Goal: Navigation & Orientation: Find specific page/section

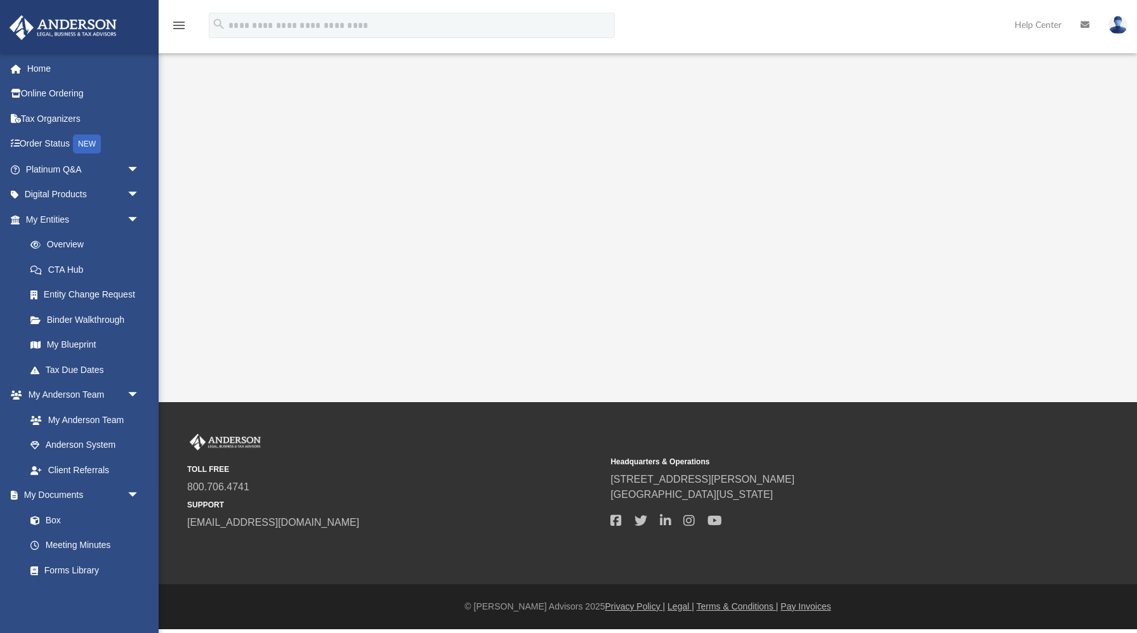
click at [449, 446] on div "TOLL FREE 800.706.4741 SUPPORT [EMAIL_ADDRESS][DOMAIN_NAME]" at bounding box center [394, 482] width 414 height 96
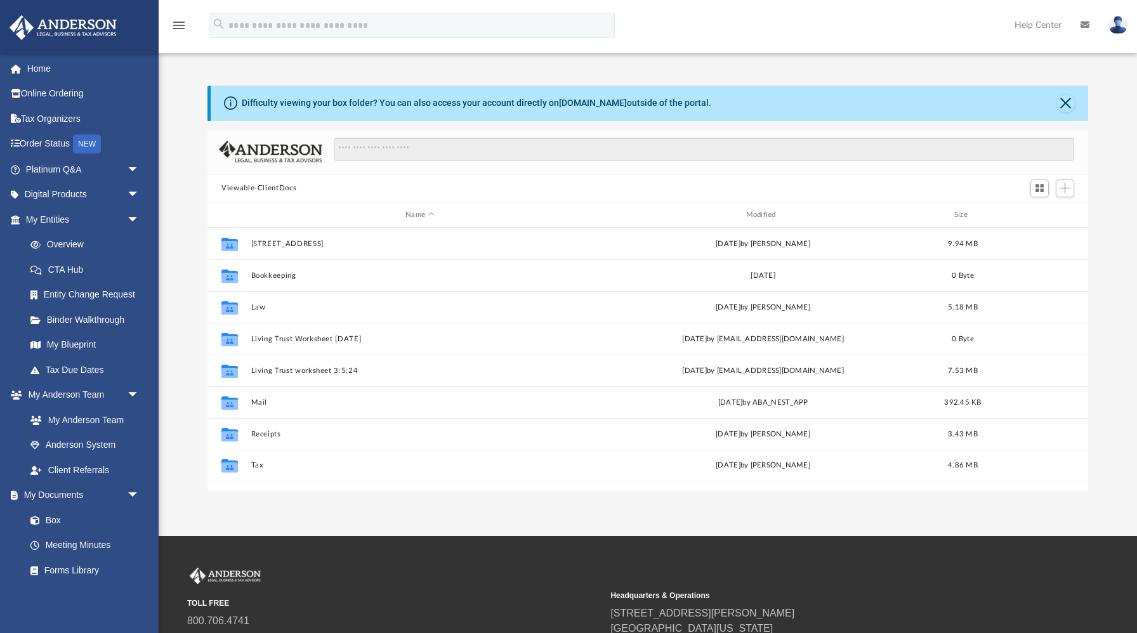
scroll to position [288, 880]
click at [96, 420] on link "My Anderson Team" at bounding box center [88, 419] width 141 height 25
click at [61, 194] on link "Digital Products arrow_drop_down" at bounding box center [84, 194] width 150 height 25
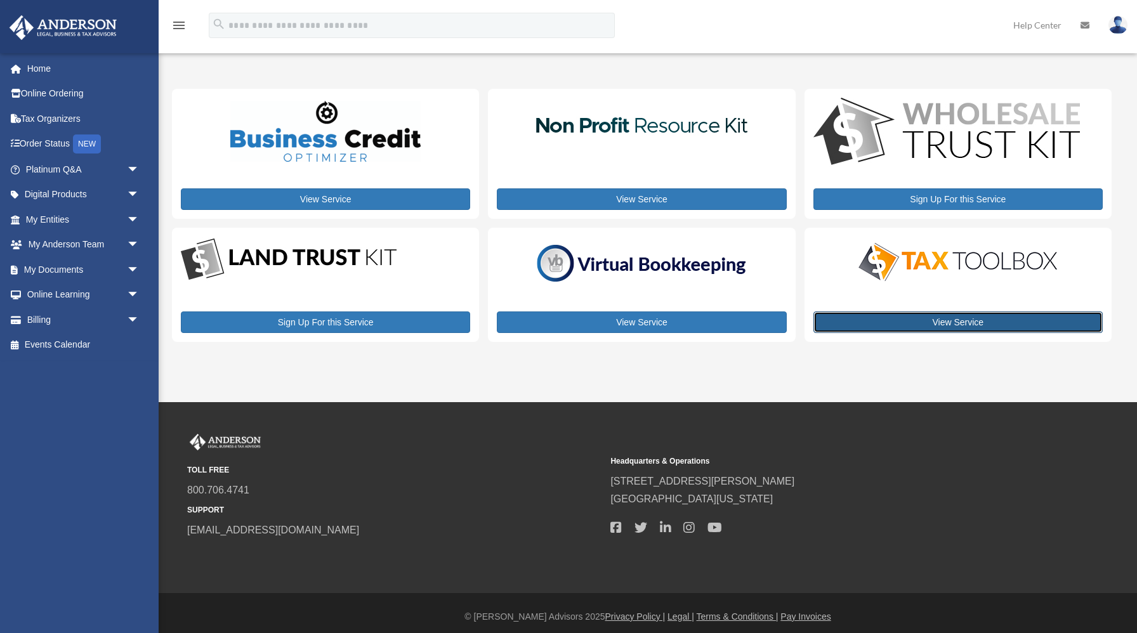
click at [951, 317] on link "View Service" at bounding box center [957, 323] width 289 height 22
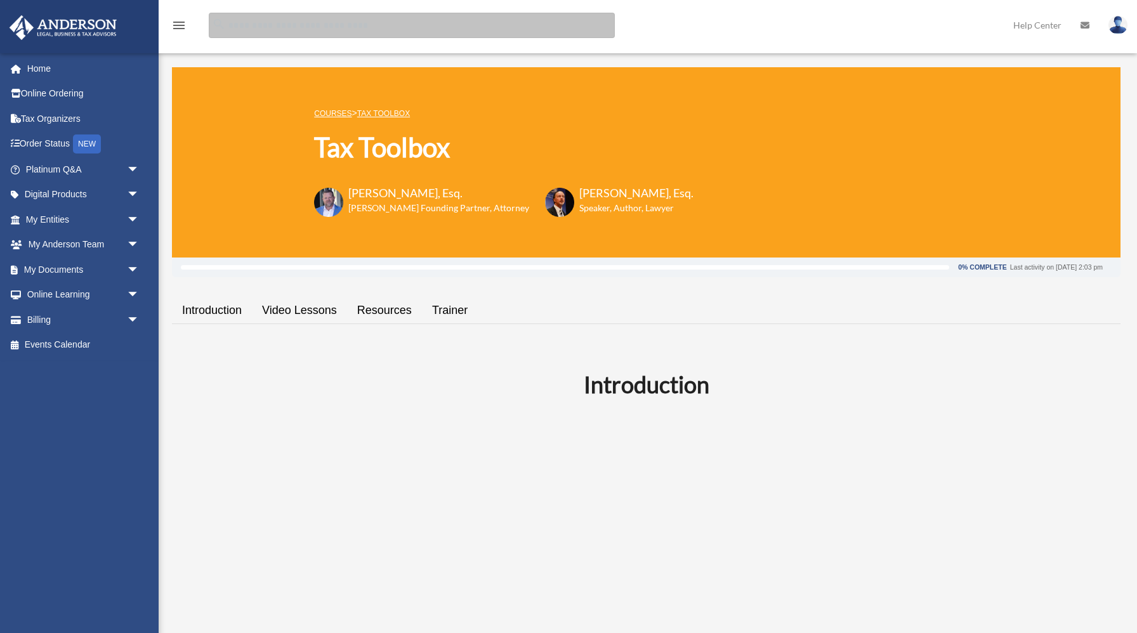
click at [241, 27] on input "search" at bounding box center [412, 25] width 406 height 25
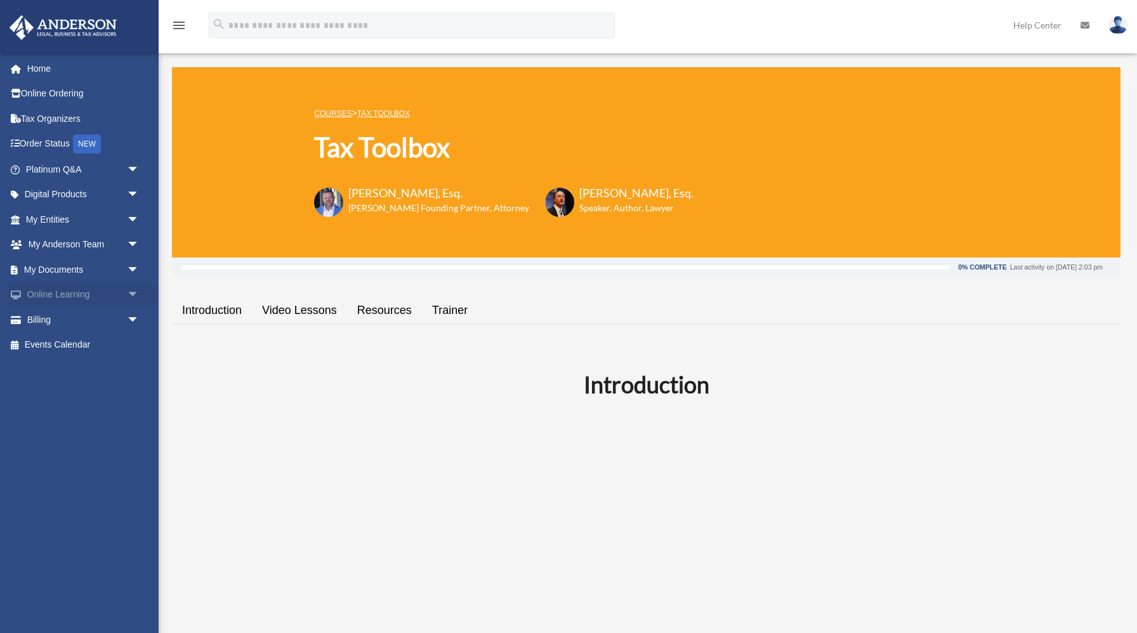
click at [67, 294] on link "Online Learning arrow_drop_down" at bounding box center [84, 294] width 150 height 25
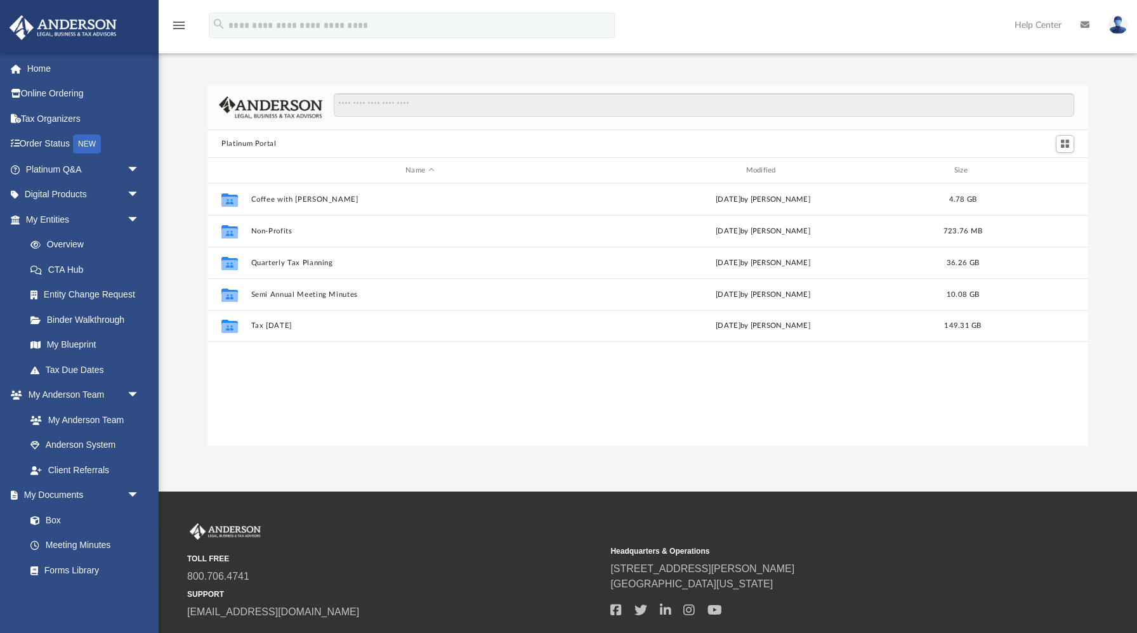
scroll to position [288, 880]
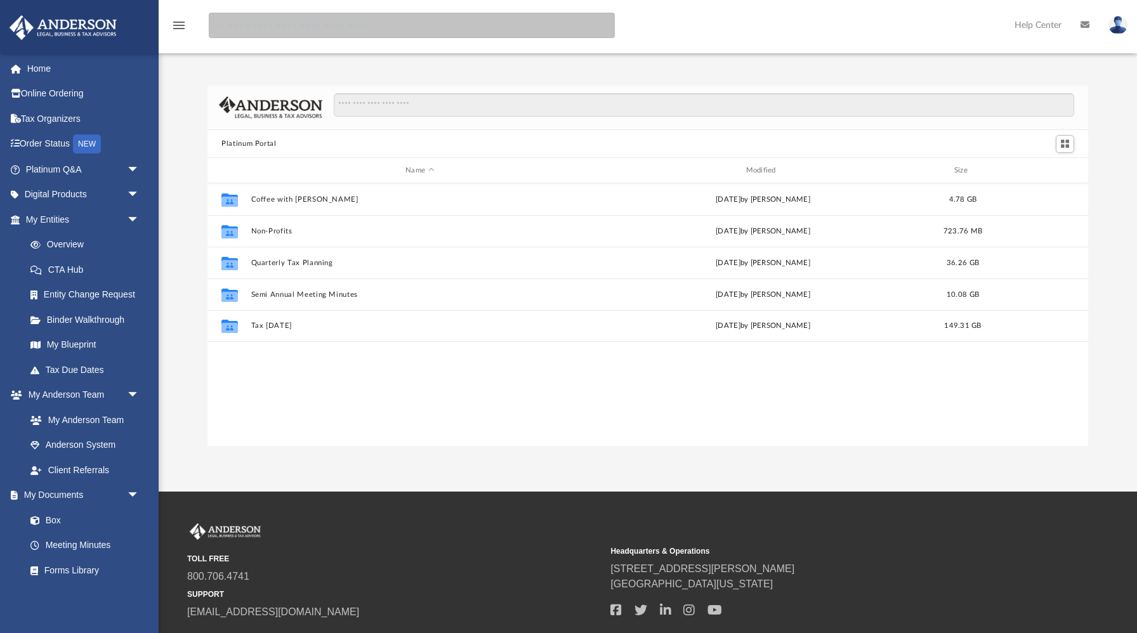
click at [251, 23] on input "search" at bounding box center [412, 25] width 406 height 25
type input "**********"
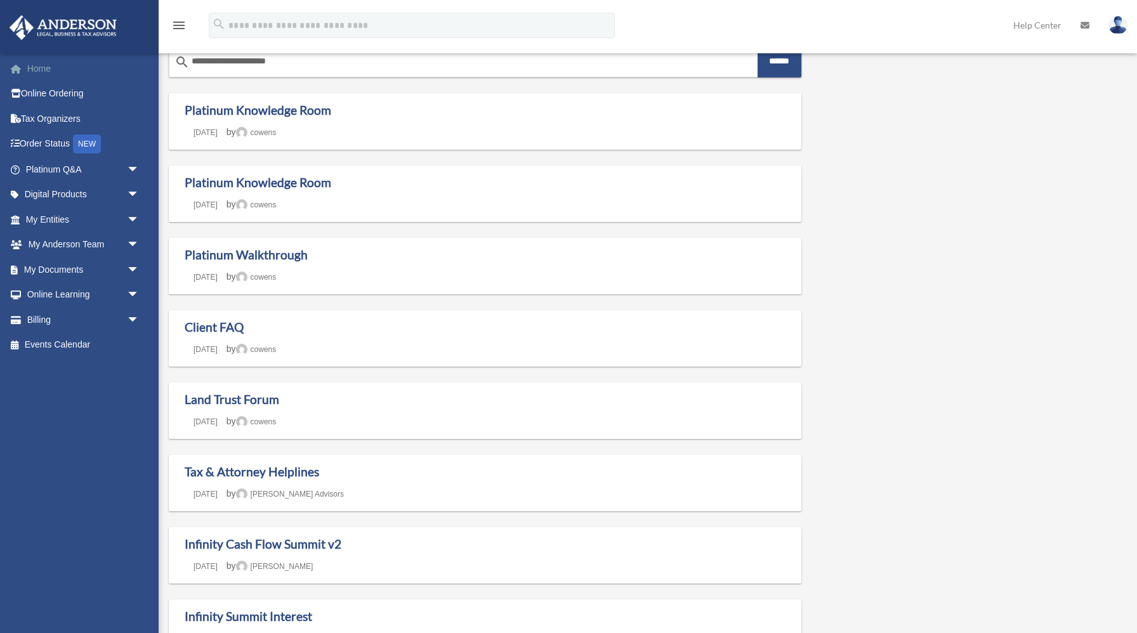
click at [45, 70] on link "Home" at bounding box center [84, 68] width 150 height 25
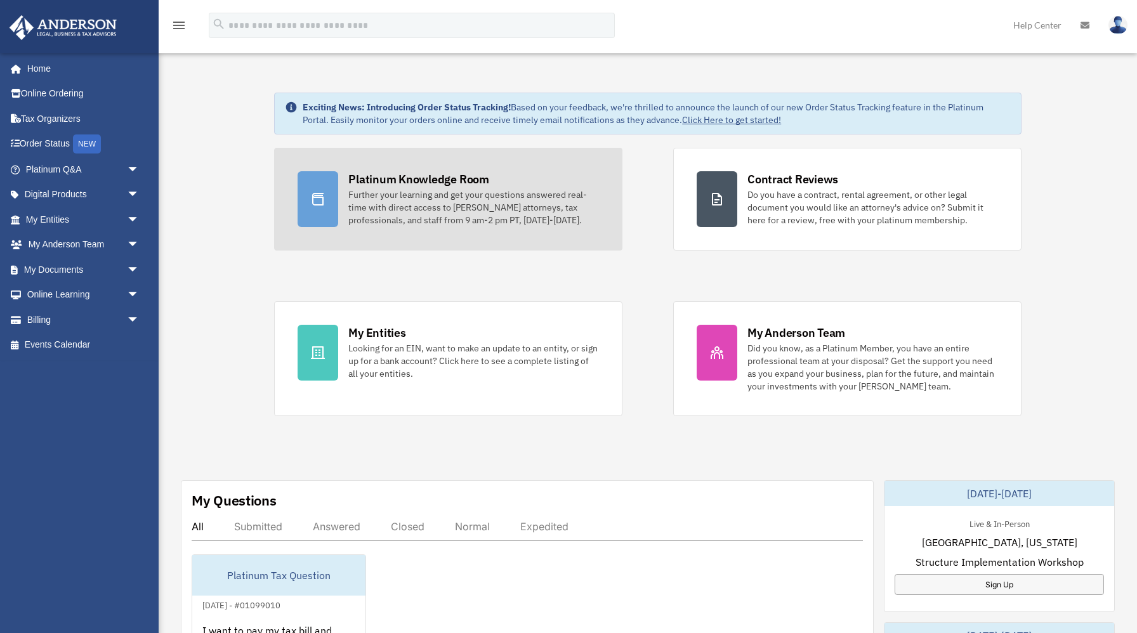
click at [325, 201] on icon at bounding box center [317, 199] width 15 height 15
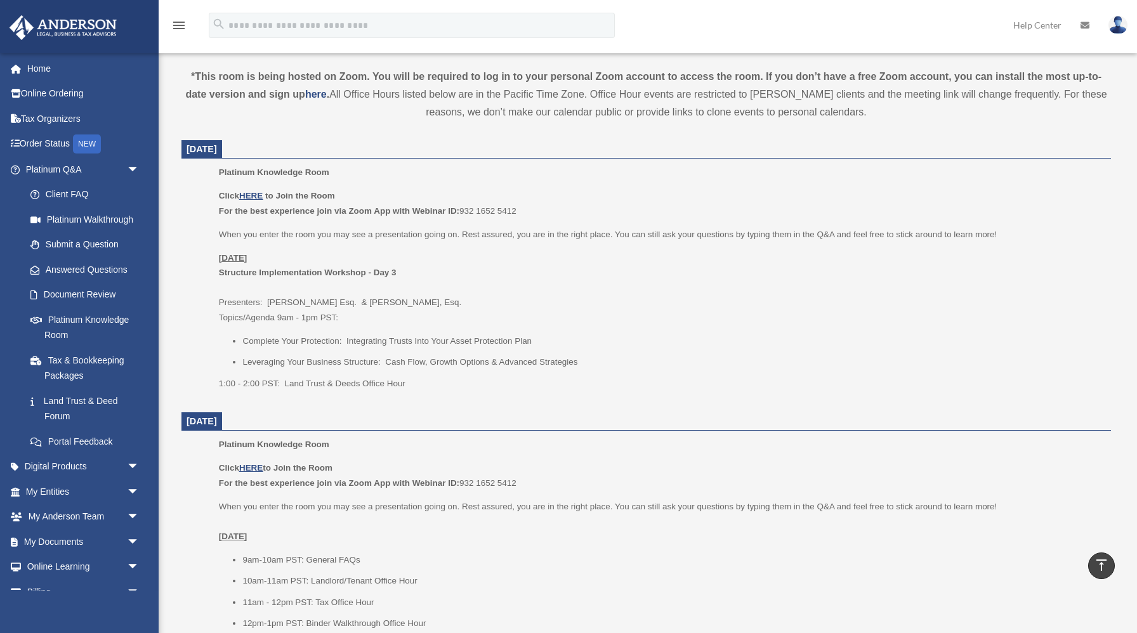
scroll to position [426, 0]
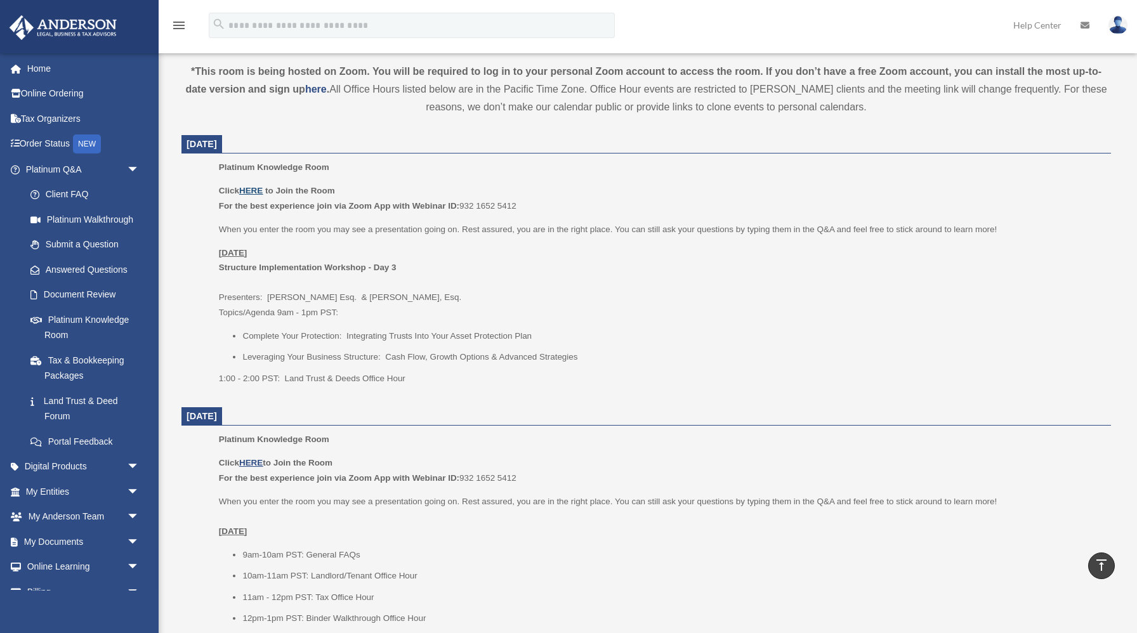
click at [258, 188] on u "HERE" at bounding box center [250, 191] width 23 height 10
